Goal: Find specific page/section: Find specific page/section

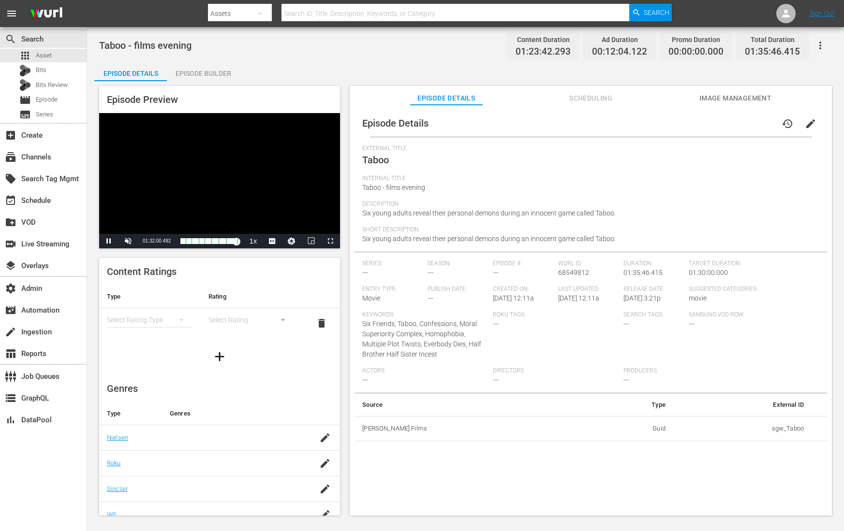
click at [337, 15] on input "text" at bounding box center [455, 13] width 348 height 23
paste input "68549812"
type input "68549812"
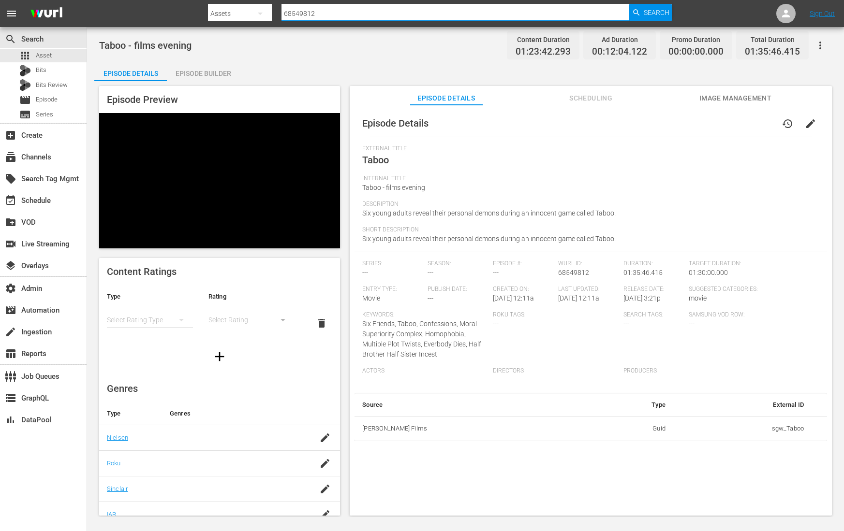
type input "68549812"
click at [382, 159] on span "Taboo" at bounding box center [375, 160] width 27 height 12
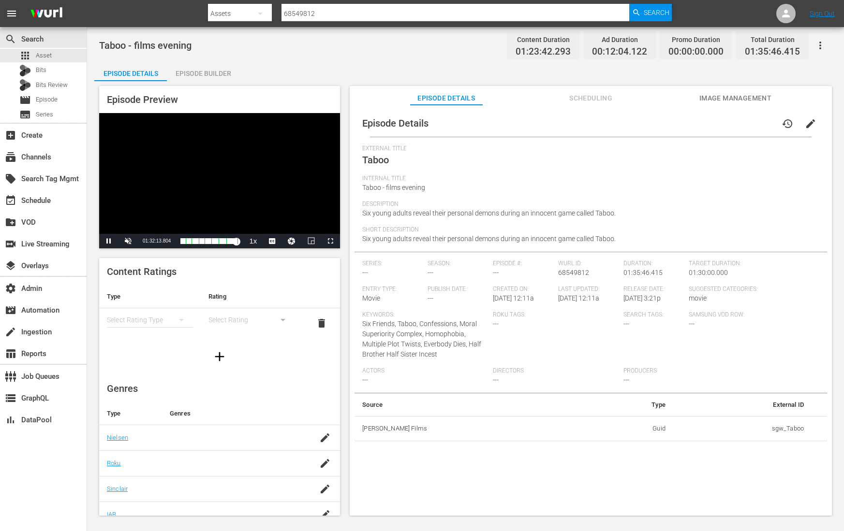
click at [245, 214] on div "Video Player" at bounding box center [219, 173] width 241 height 121
click at [373, 164] on span "Taboo" at bounding box center [375, 160] width 27 height 12
copy span "Taboo"
